Goal: Register for event/course

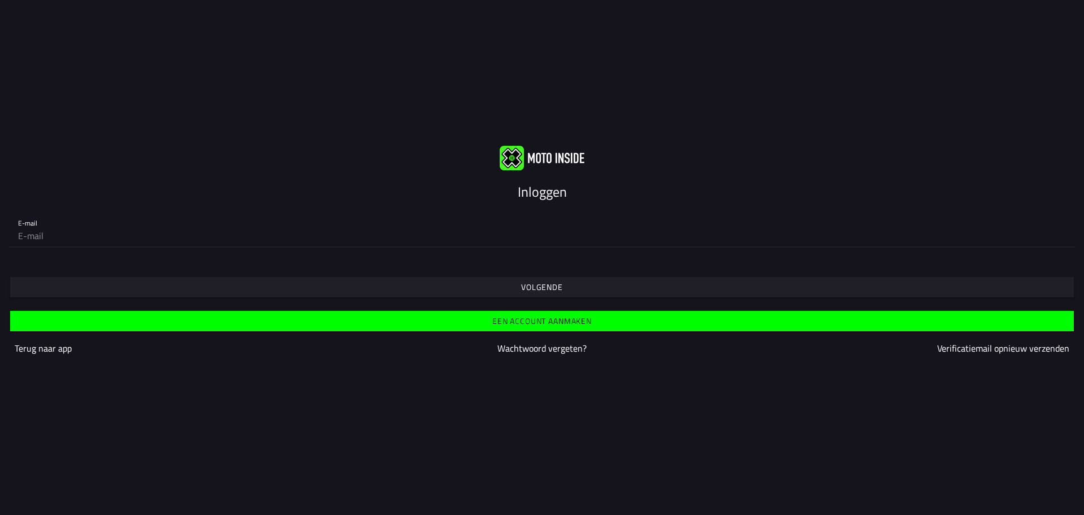
click at [29, 238] on input "email" at bounding box center [542, 235] width 1048 height 23
click at [24, 231] on input "email" at bounding box center [542, 235] width 1048 height 23
type input "[EMAIL_ADDRESS][DOMAIN_NAME]"
click at [548, 195] on font "Inloggen" at bounding box center [542, 191] width 49 height 20
click at [546, 286] on font "Volgende" at bounding box center [542, 287] width 42 height 12
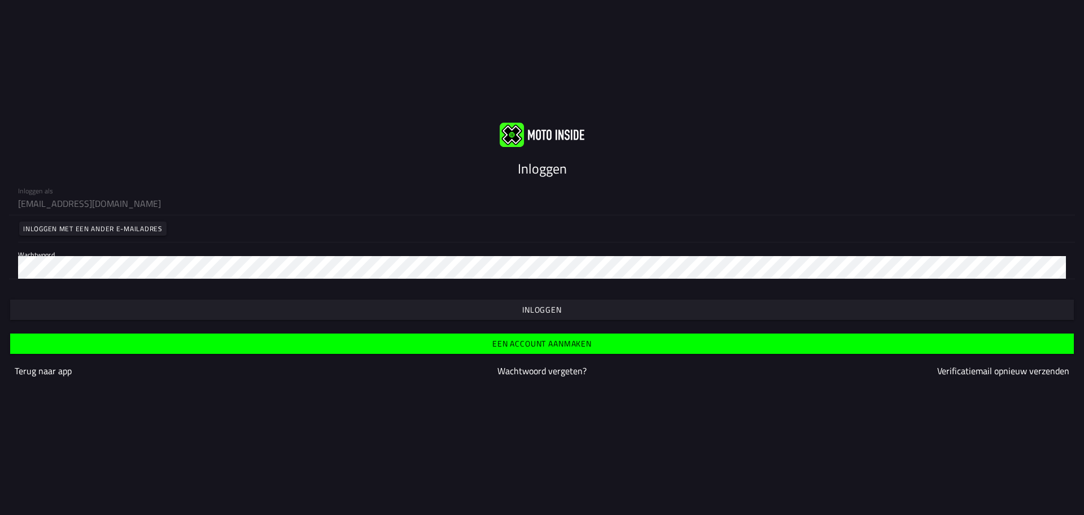
click at [548, 307] on font "Inloggen" at bounding box center [542, 309] width 40 height 12
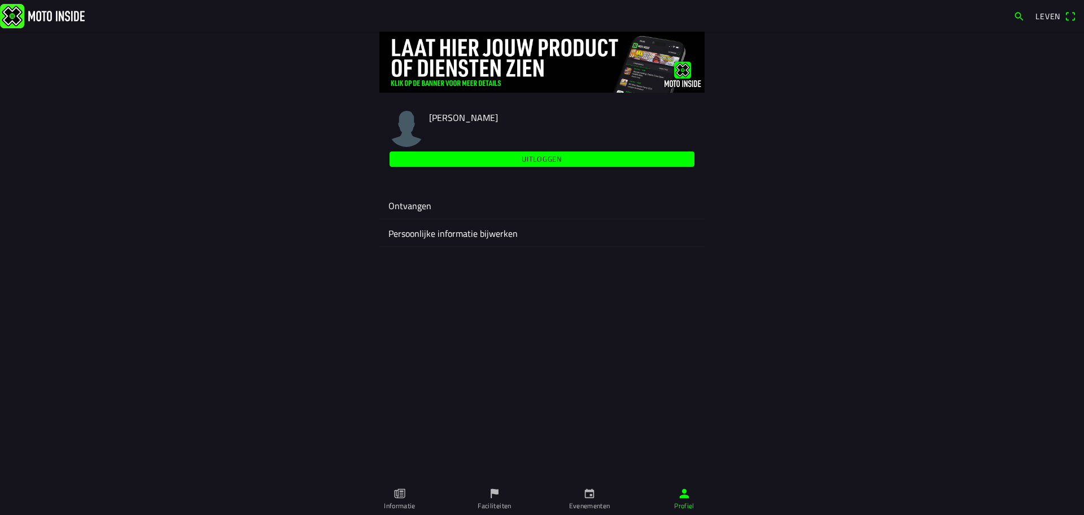
click at [448, 118] on font "[PERSON_NAME]" at bounding box center [463, 118] width 69 height 14
click at [408, 123] on img at bounding box center [407, 129] width 36 height 36
click at [499, 492] on icon "flag" at bounding box center [495, 493] width 12 height 12
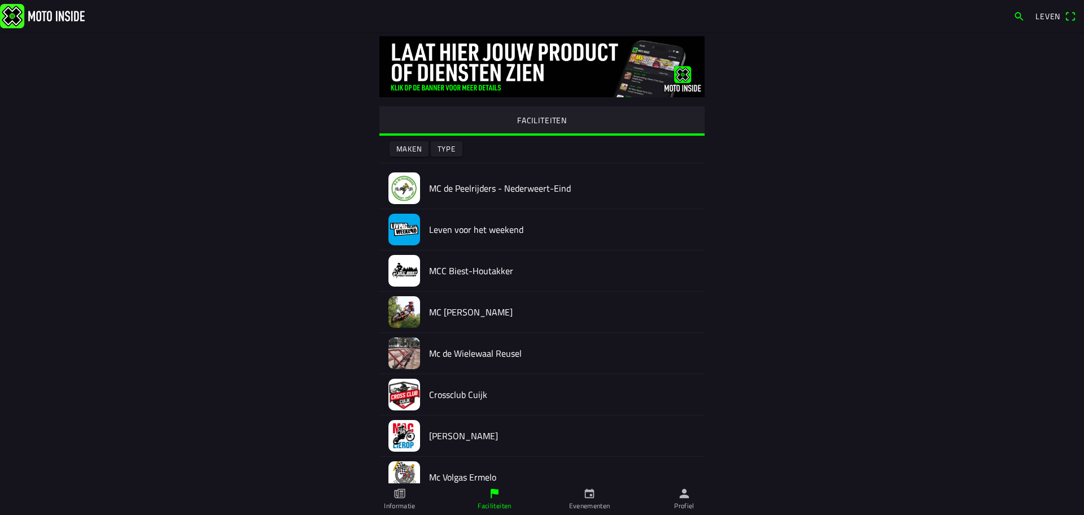
click at [402, 184] on img at bounding box center [405, 188] width 32 height 32
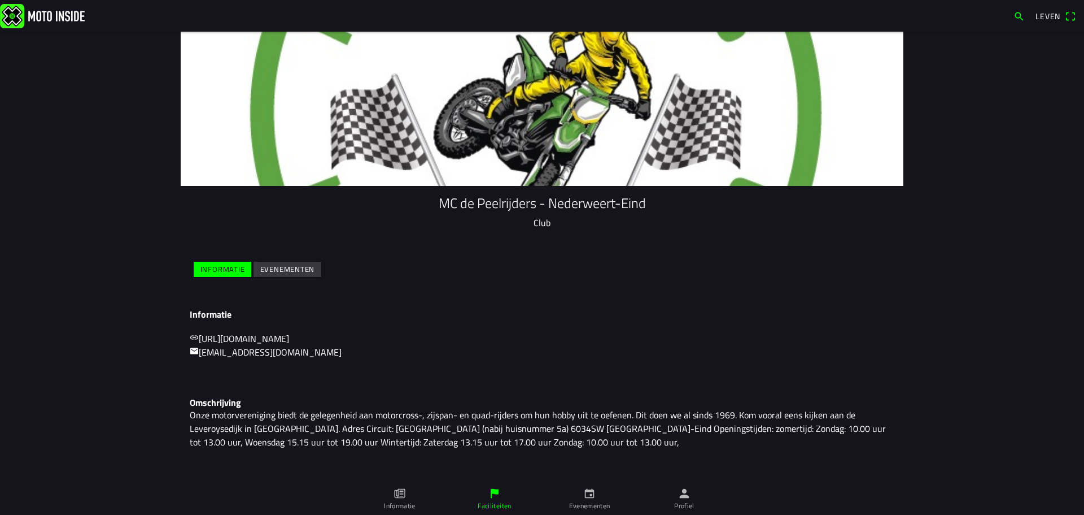
click at [591, 492] on icon "kalender" at bounding box center [589, 493] width 12 height 12
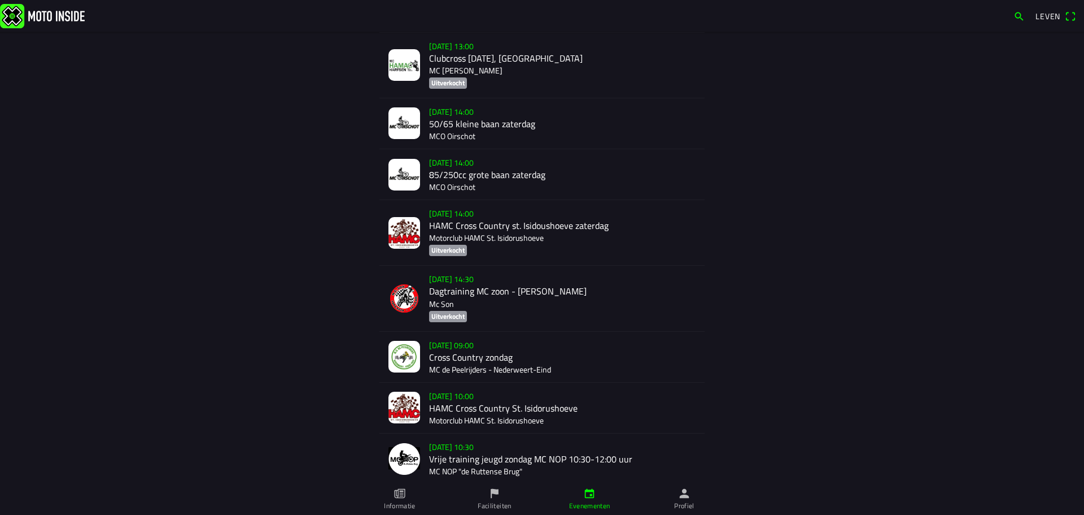
scroll to position [565, 0]
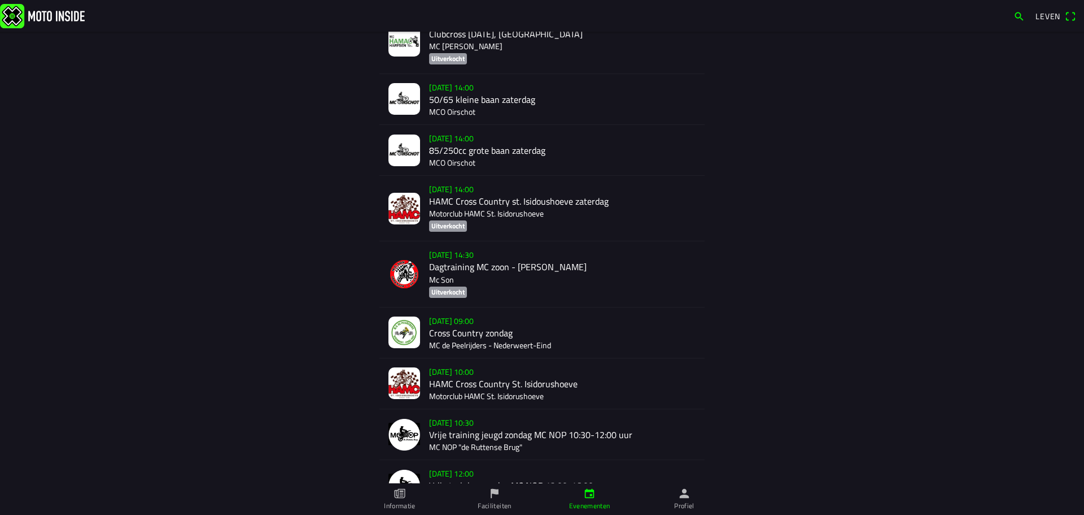
click at [450, 315] on div "[DATE] 09:00 Cross Country zondag MC de Peelrijders - [GEOGRAPHIC_DATA]-Eind" at bounding box center [562, 332] width 267 height 50
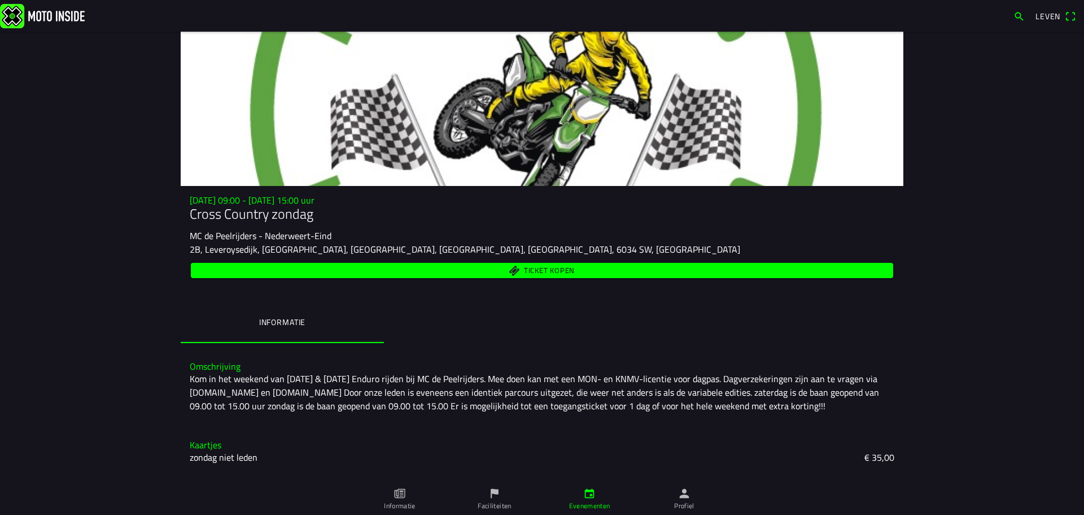
click at [540, 268] on font "Ticket kopen" at bounding box center [549, 269] width 51 height 11
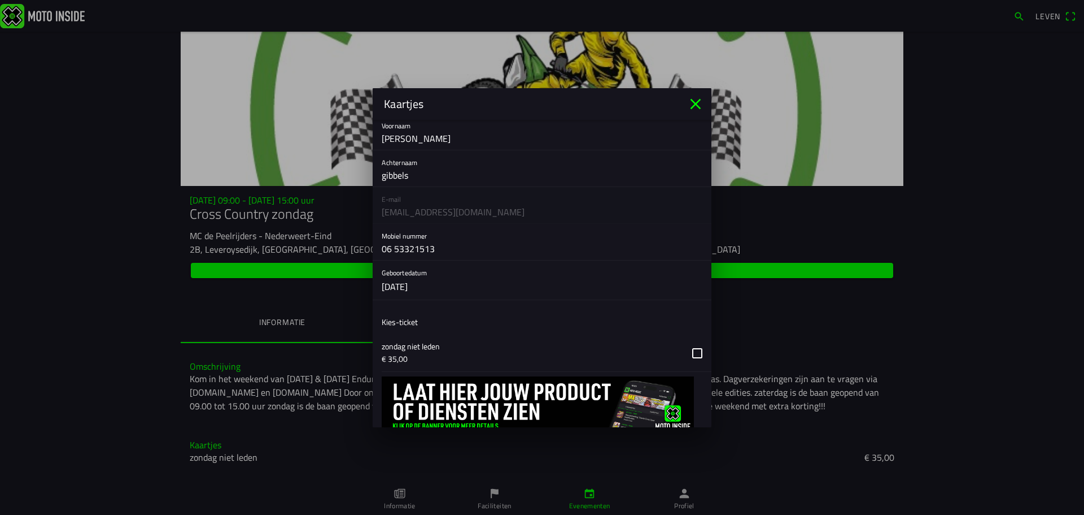
scroll to position [76, 0]
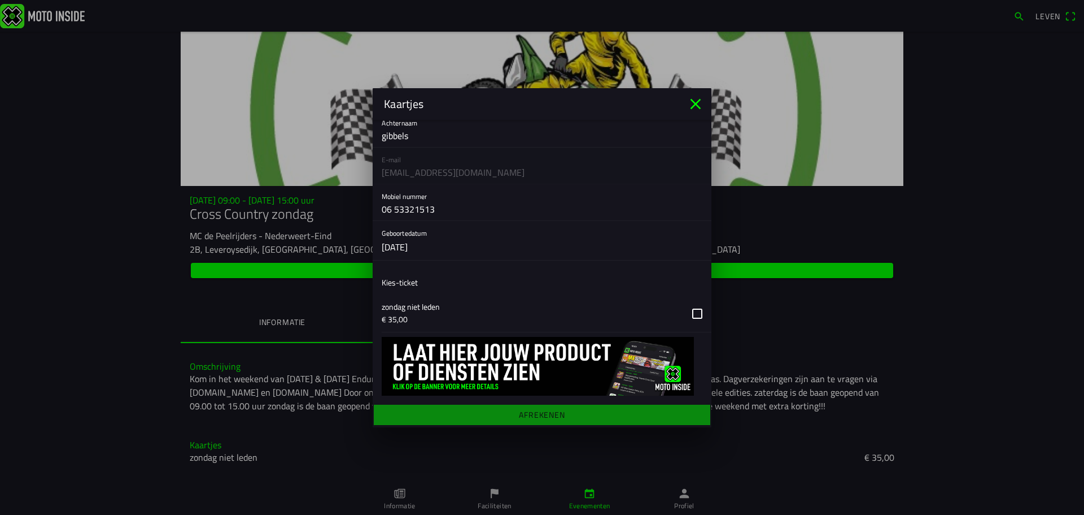
click at [694, 98] on icon "dichtbij" at bounding box center [696, 104] width 18 height 18
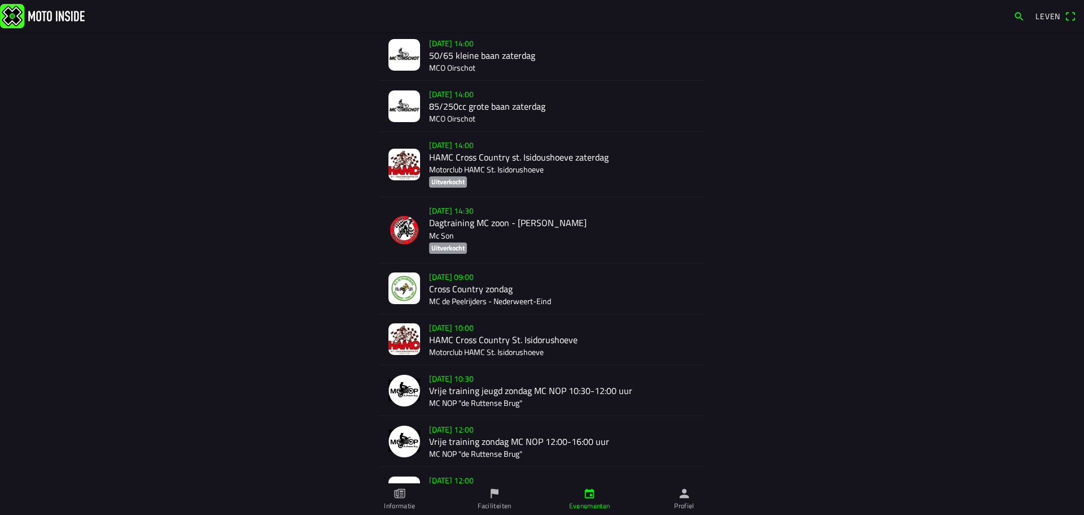
scroll to position [734, 0]
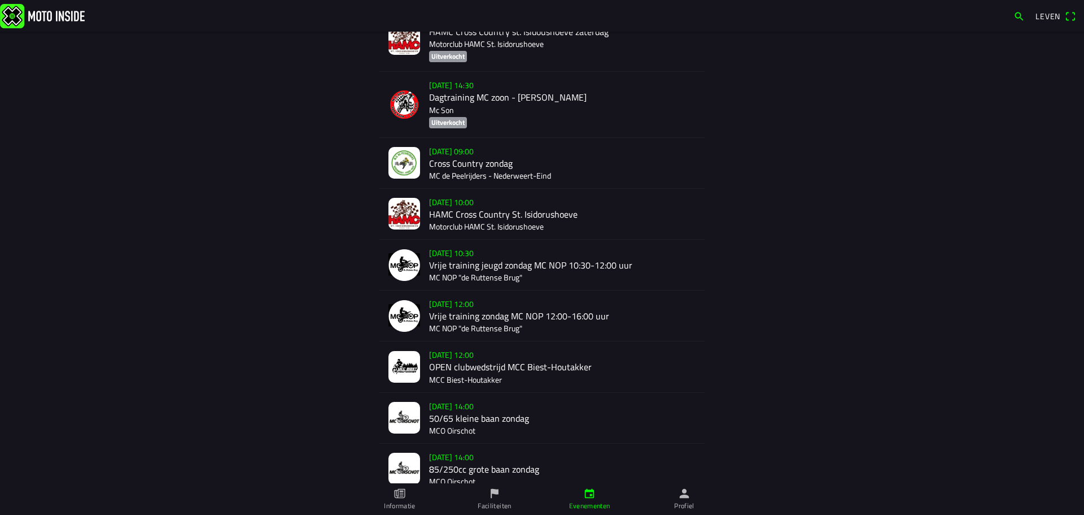
click at [438, 154] on div "[DATE] 09:00 Cross Country zondag MC de Peelrijders - [GEOGRAPHIC_DATA]-Eind" at bounding box center [562, 163] width 267 height 50
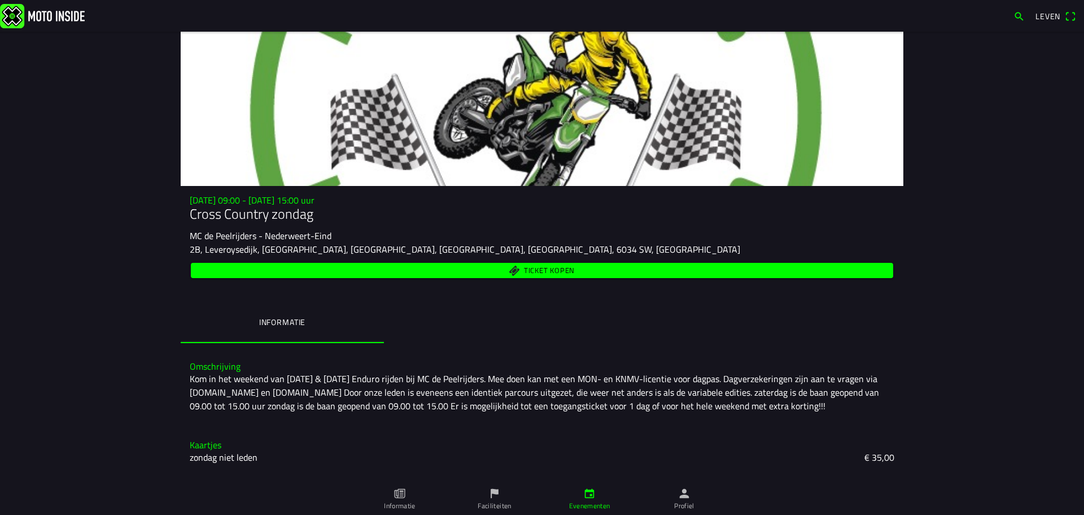
click at [544, 270] on font "Ticket kopen" at bounding box center [549, 269] width 51 height 11
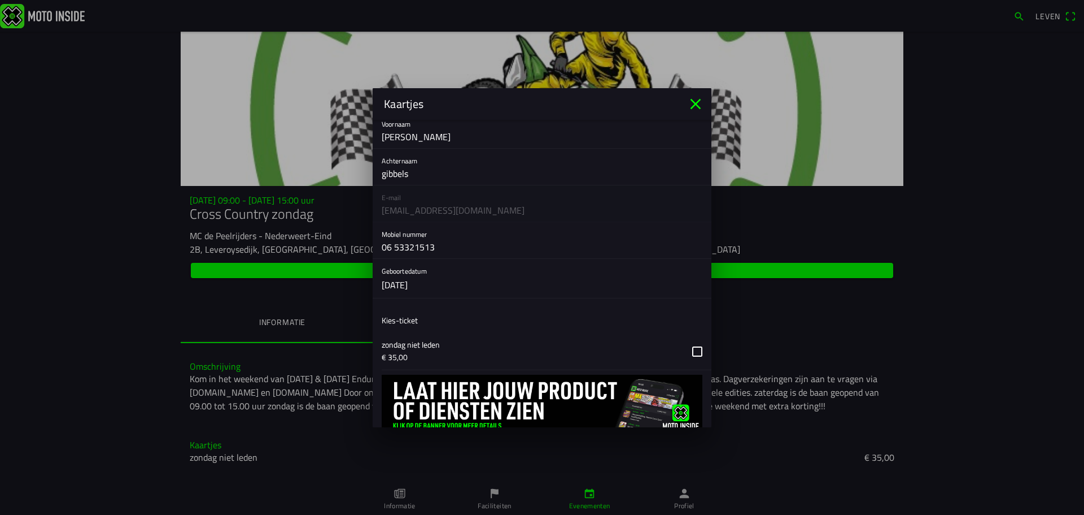
scroll to position [76, 0]
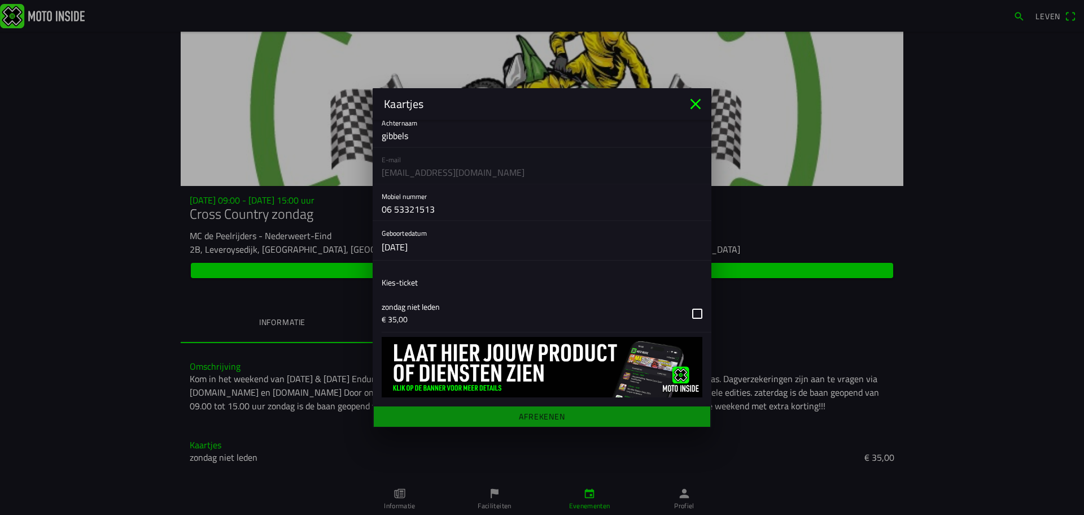
click at [698, 103] on icon "dichtbij" at bounding box center [696, 104] width 18 height 18
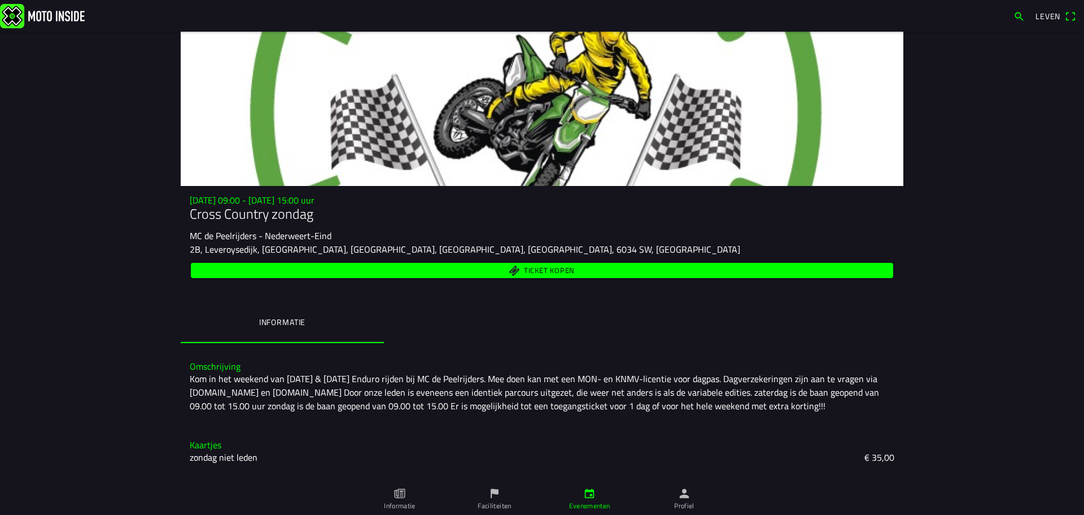
click at [529, 267] on font "Ticket kopen" at bounding box center [549, 269] width 51 height 11
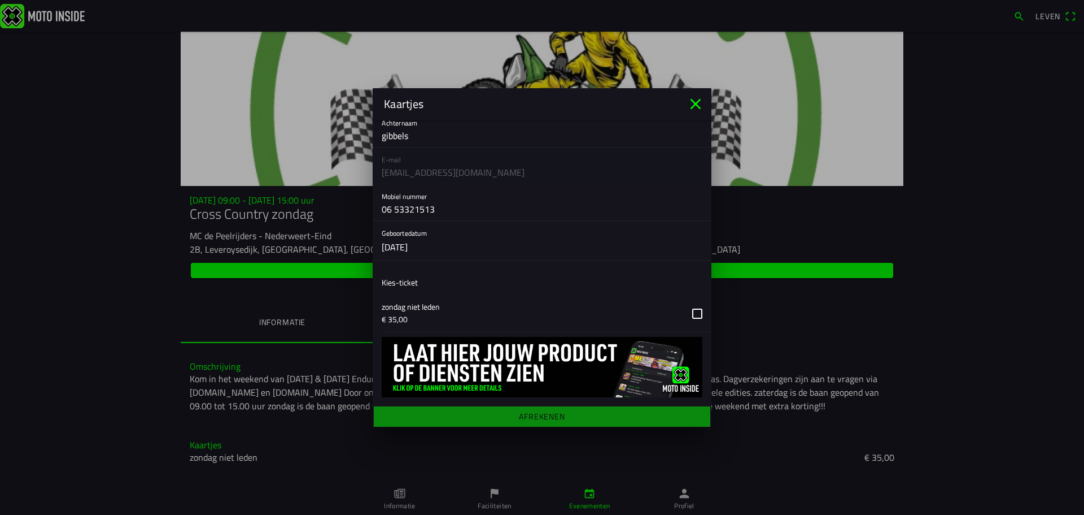
click at [528, 411] on main "Registratieformulier Voornaam [PERSON_NAME] gibbels E-mail [EMAIL_ADDRESS][DOMA…" at bounding box center [542, 273] width 339 height 307
click at [520, 411] on main "Registratieformulier Voornaam [PERSON_NAME] gibbels E-mail [EMAIL_ADDRESS][DOMA…" at bounding box center [542, 273] width 339 height 307
click at [695, 103] on icon "dichtbij" at bounding box center [696, 103] width 11 height 11
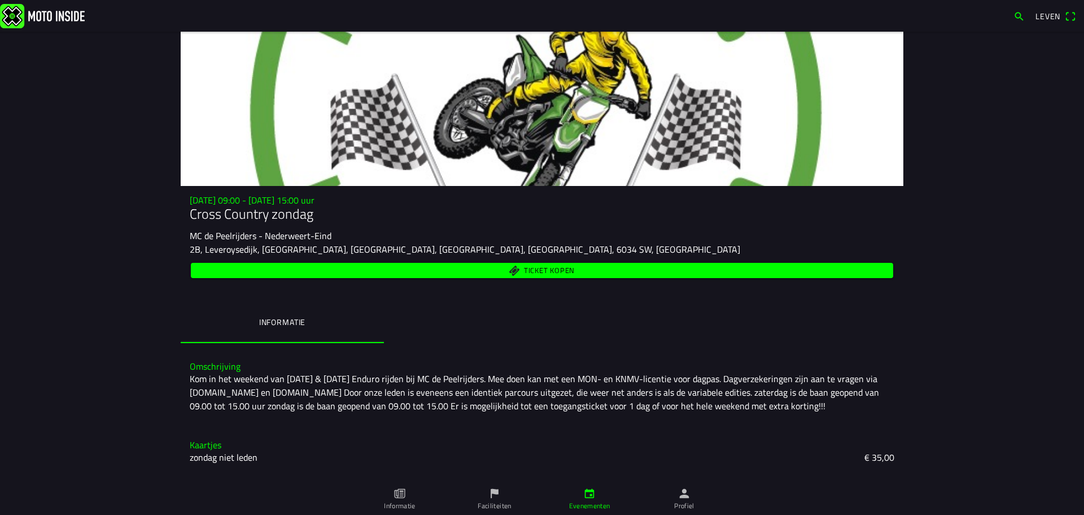
click at [607, 268] on span "Ticket kopen" at bounding box center [543, 270] width 690 height 15
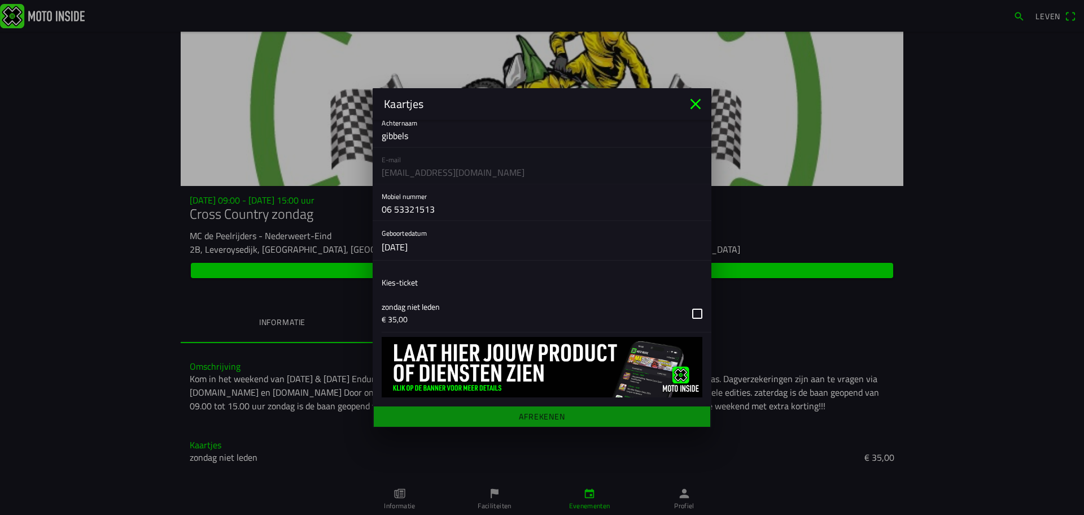
click at [541, 412] on main "Registratieformulier Voornaam [PERSON_NAME] gibbels E-mail [EMAIL_ADDRESS][DOMA…" at bounding box center [542, 273] width 339 height 307
click at [541, 413] on main "Registratieformulier Voornaam [PERSON_NAME] gibbels E-mail [EMAIL_ADDRESS][DOMA…" at bounding box center [542, 273] width 339 height 307
drag, startPoint x: 542, startPoint y: 413, endPoint x: 546, endPoint y: 407, distance: 6.9
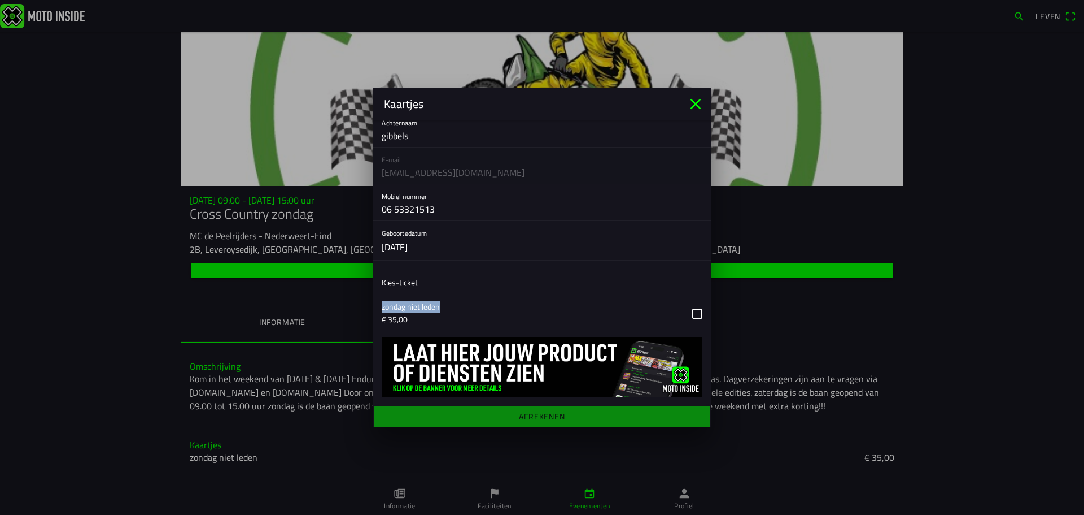
click at [542, 413] on main "Registratieformulier Voornaam [PERSON_NAME] gibbels E-mail [EMAIL_ADDRESS][DOMA…" at bounding box center [542, 273] width 339 height 307
click at [405, 316] on button "button" at bounding box center [547, 313] width 330 height 37
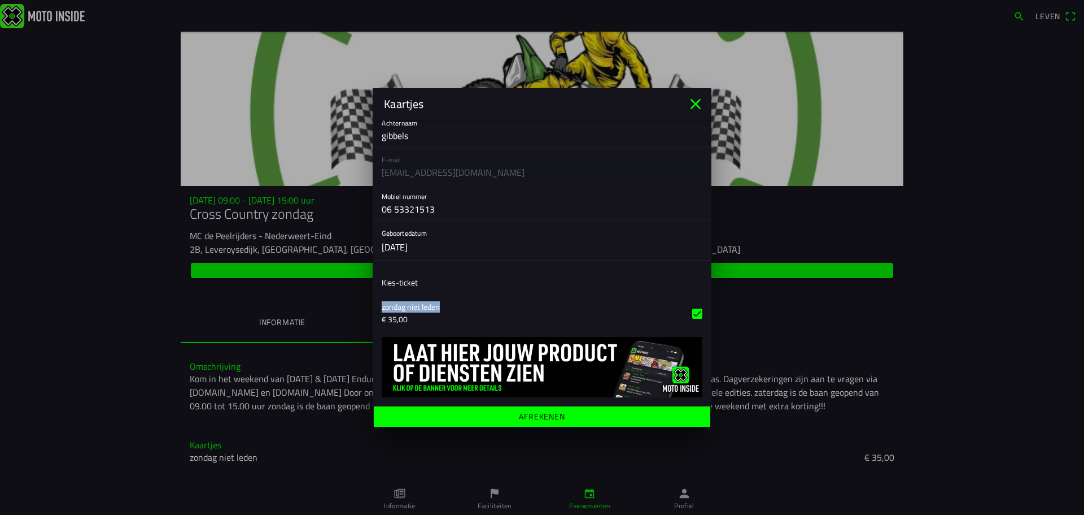
click at [557, 412] on font "Afrekenen" at bounding box center [542, 415] width 46 height 12
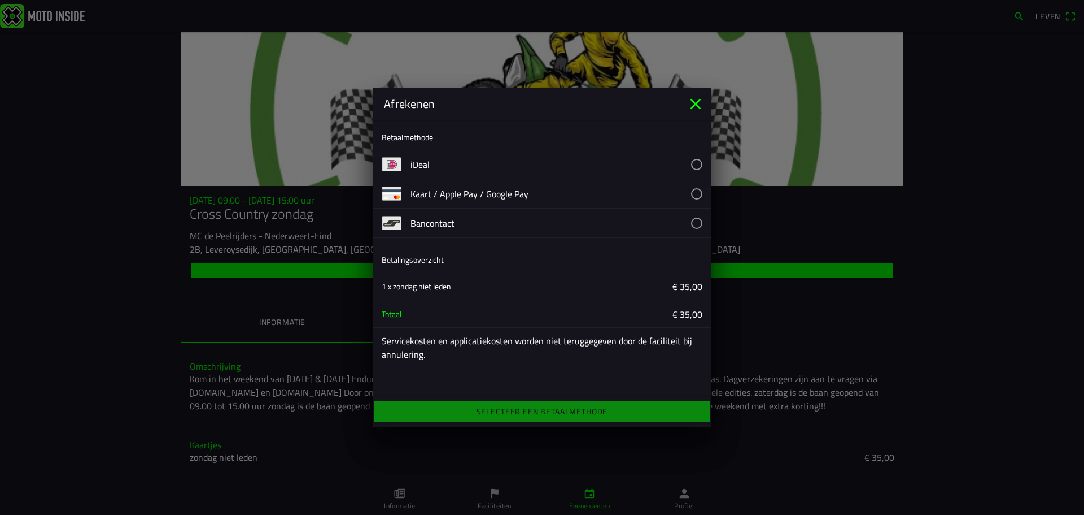
click at [695, 101] on icon "close" at bounding box center [696, 104] width 18 height 18
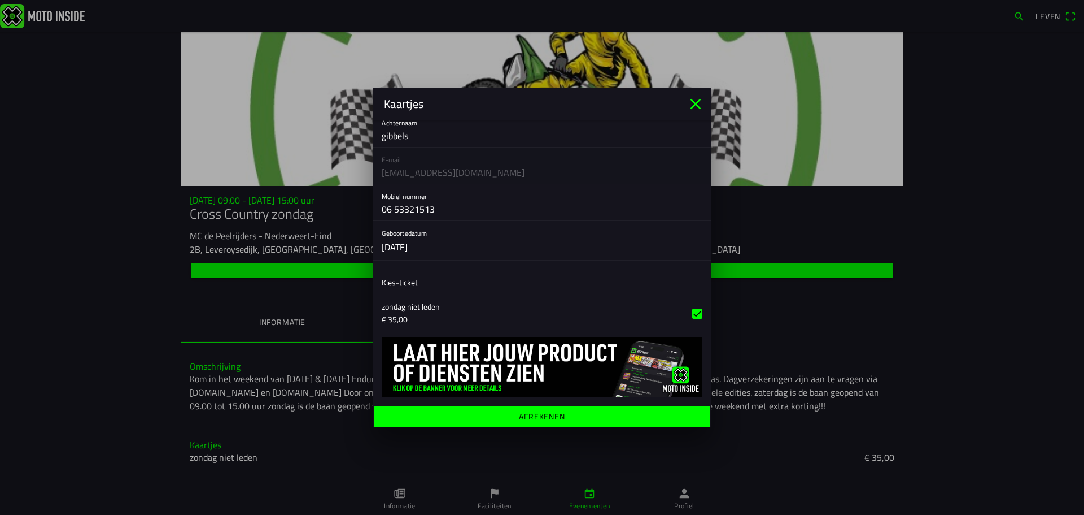
click at [695, 101] on icon "dichtbij" at bounding box center [696, 104] width 18 height 18
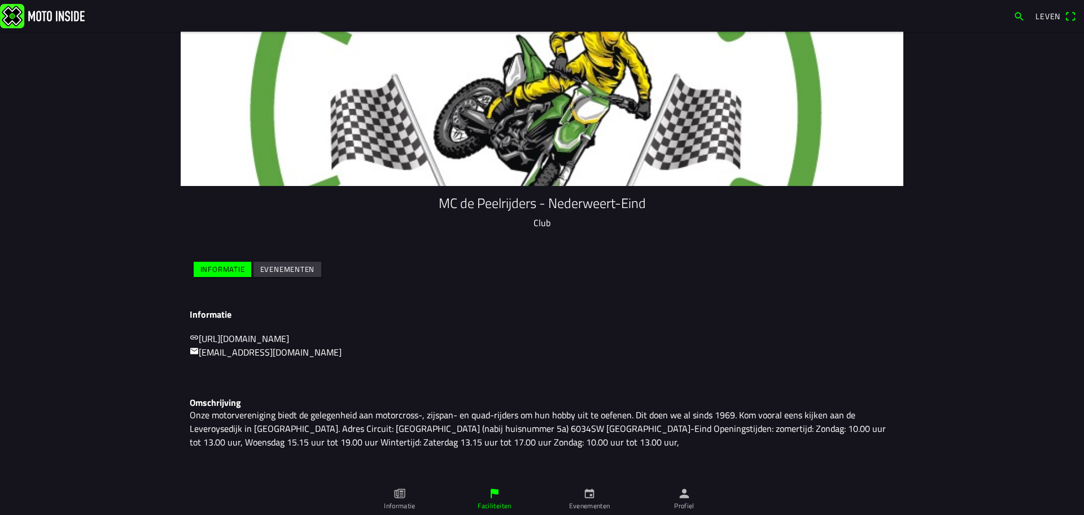
click at [590, 496] on icon "kalender" at bounding box center [589, 493] width 12 height 12
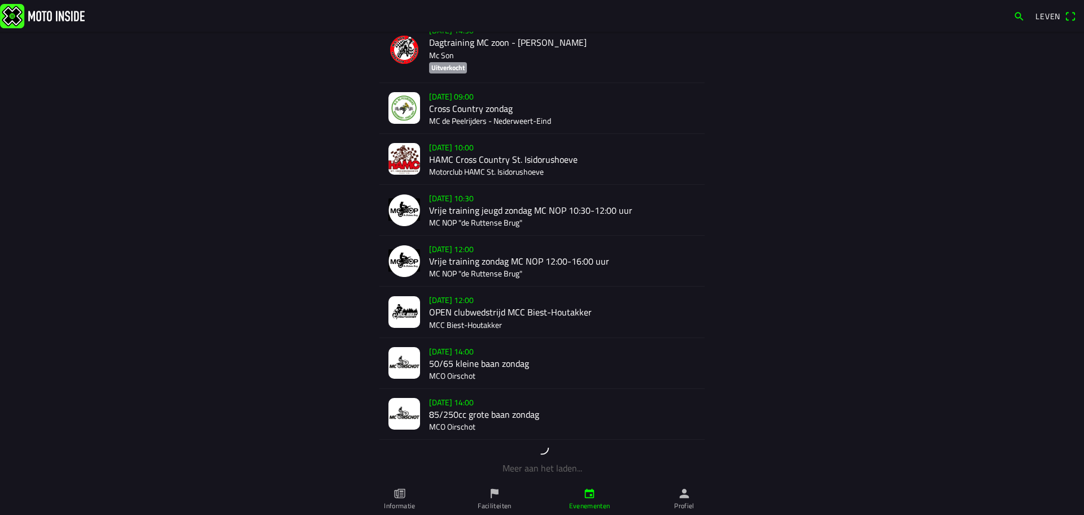
scroll to position [791, 0]
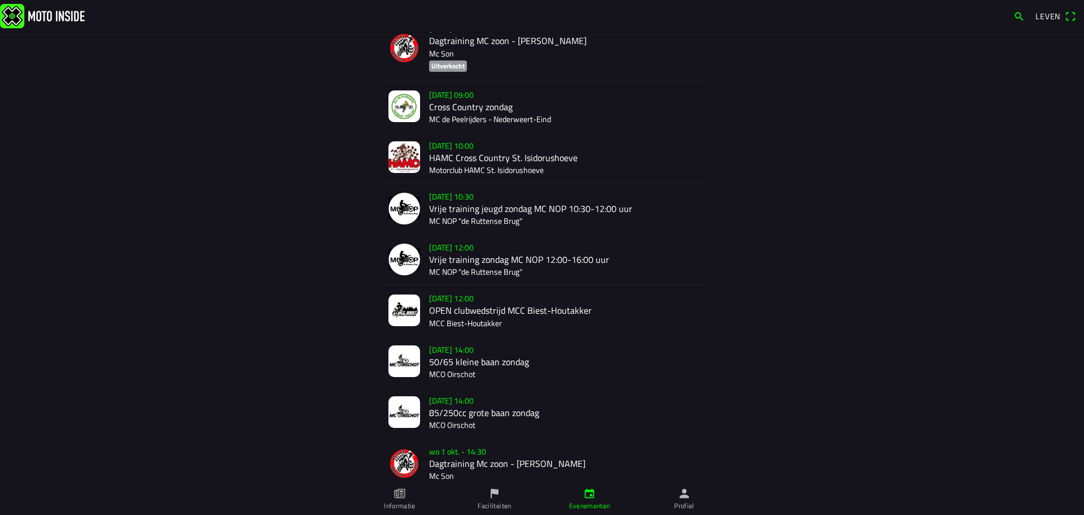
click at [473, 91] on div "[DATE] 09:00 Cross Country zondag MC de Peelrijders - [GEOGRAPHIC_DATA]-Eind" at bounding box center [562, 106] width 267 height 50
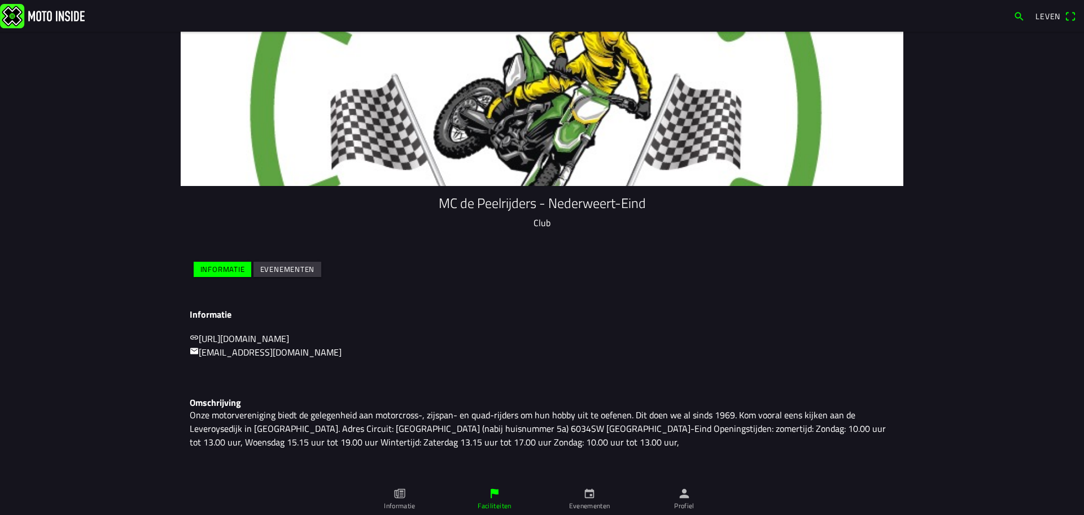
click at [402, 497] on icon "papier" at bounding box center [399, 494] width 11 height 10
click at [687, 494] on icon "persoon" at bounding box center [684, 493] width 12 height 12
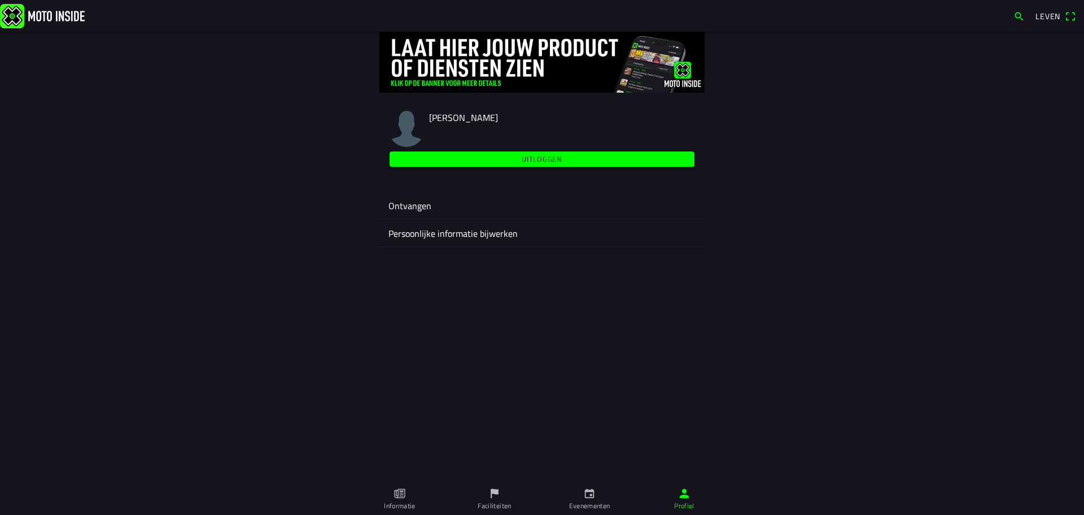
click at [450, 115] on font "[PERSON_NAME]" at bounding box center [463, 118] width 69 height 14
click at [437, 235] on font "Persoonlijke informatie bijwerken" at bounding box center [453, 233] width 129 height 14
